Goal: Information Seeking & Learning: Check status

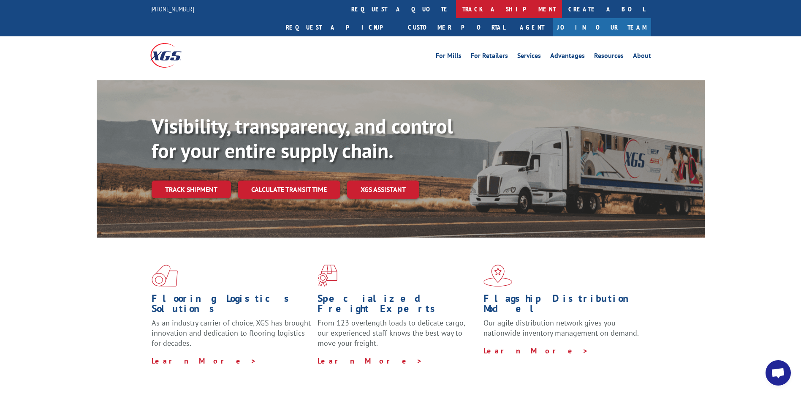
click at [456, 6] on link "track a shipment" at bounding box center [509, 9] width 106 height 18
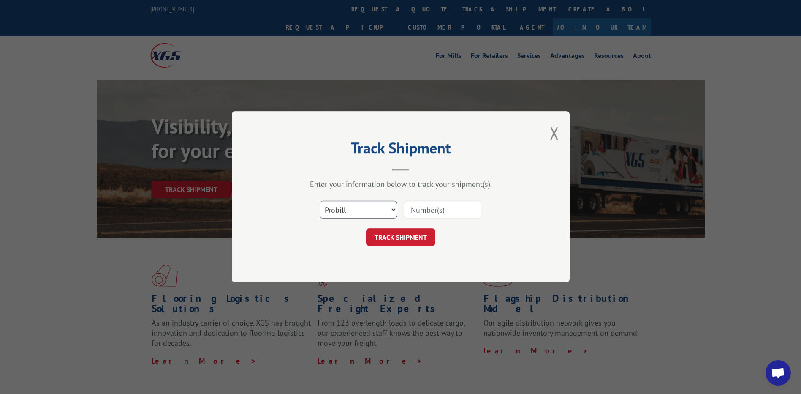
drag, startPoint x: 363, startPoint y: 210, endPoint x: 364, endPoint y: 217, distance: 6.6
click at [363, 210] on select "Select category... Probill BOL PO" at bounding box center [359, 210] width 78 height 18
select select "po"
click at [320, 201] on select "Select category... Probill BOL PO" at bounding box center [359, 210] width 78 height 18
click at [446, 212] on input at bounding box center [443, 210] width 78 height 18
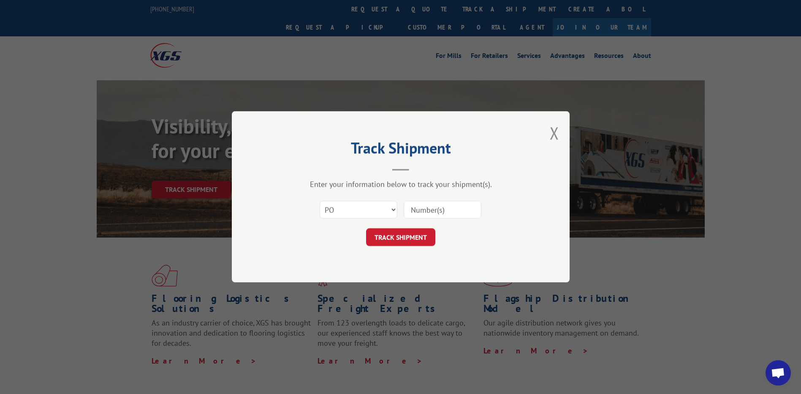
paste input "50548606"
type input "50548606"
click at [408, 233] on button "TRACK SHIPMENT" at bounding box center [400, 237] width 69 height 18
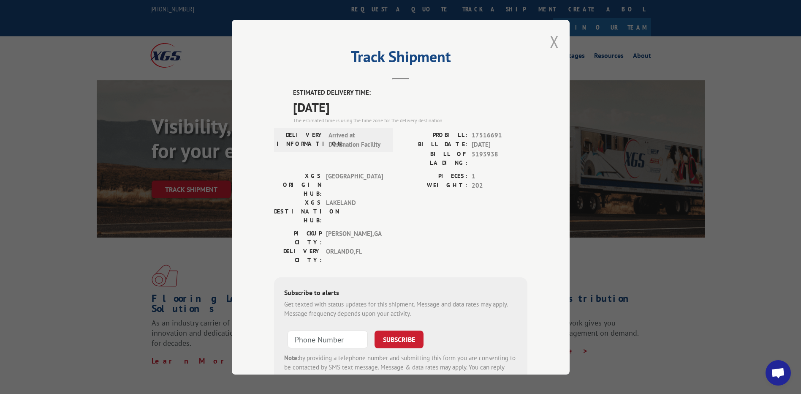
click at [550, 41] on button "Close modal" at bounding box center [554, 41] width 9 height 22
